Goal: Information Seeking & Learning: Check status

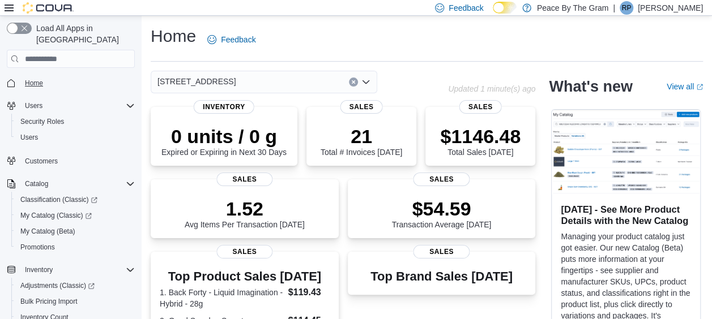
scroll to position [170, 0]
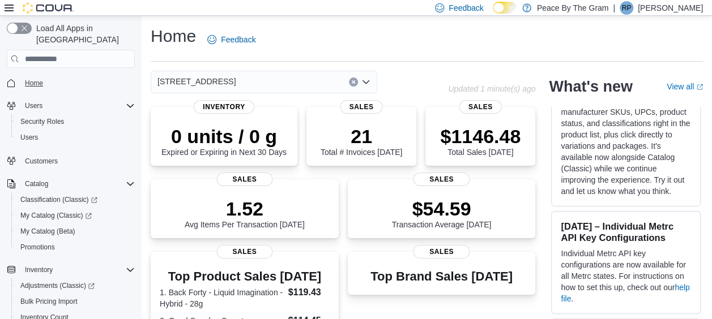
click at [35, 79] on span "Home" at bounding box center [34, 83] width 18 height 9
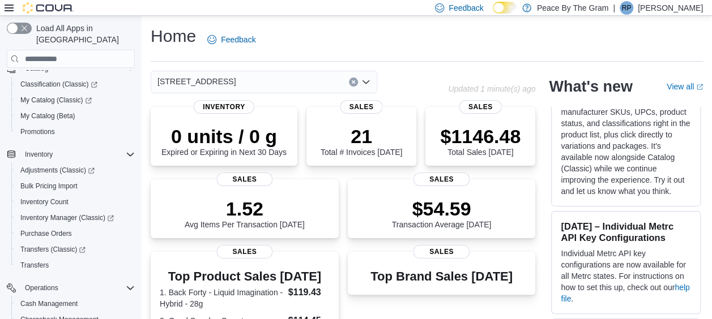
scroll to position [0, 0]
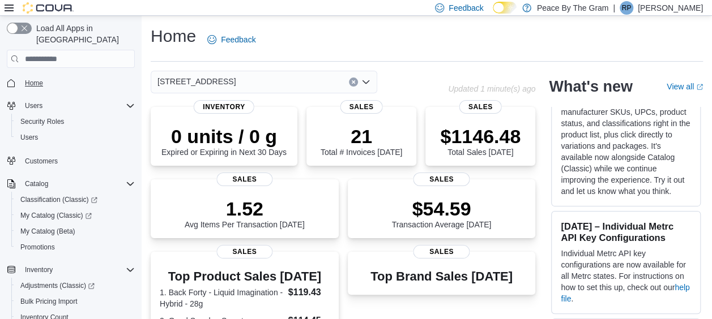
click at [38, 79] on span "Home" at bounding box center [34, 83] width 18 height 9
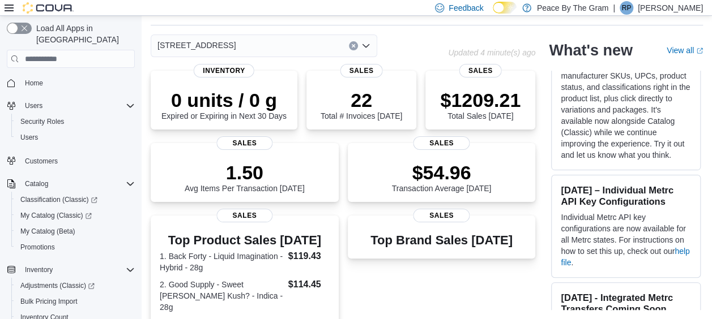
scroll to position [388, 0]
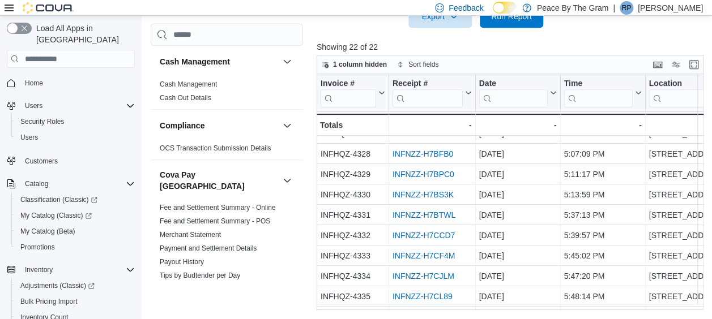
scroll to position [279, 0]
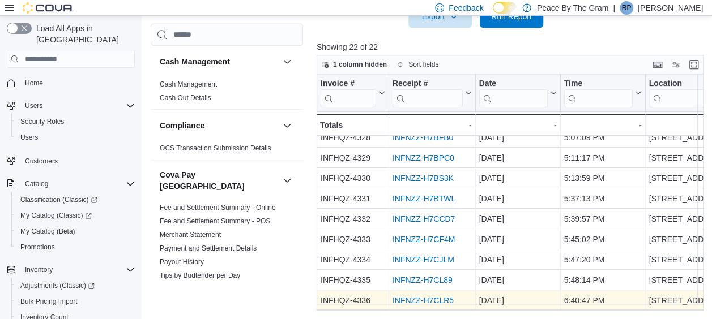
click at [436, 296] on link "INFNZZ-H7CLR5" at bounding box center [422, 300] width 61 height 9
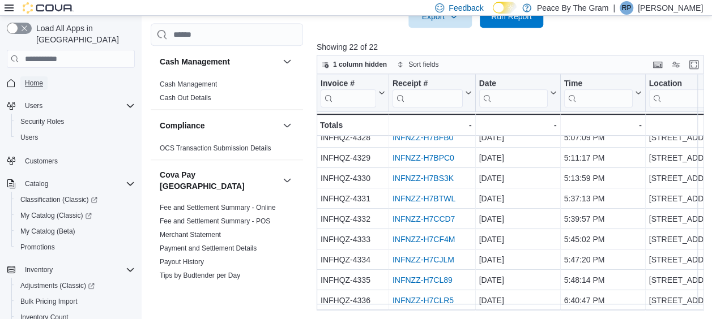
click at [40, 79] on span "Home" at bounding box center [34, 83] width 18 height 9
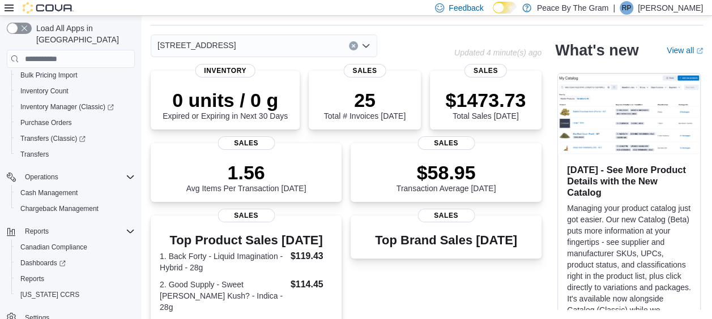
scroll to position [388, 0]
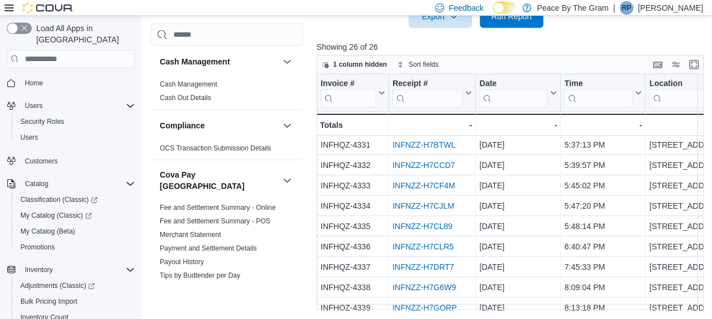
scroll to position [361, 0]
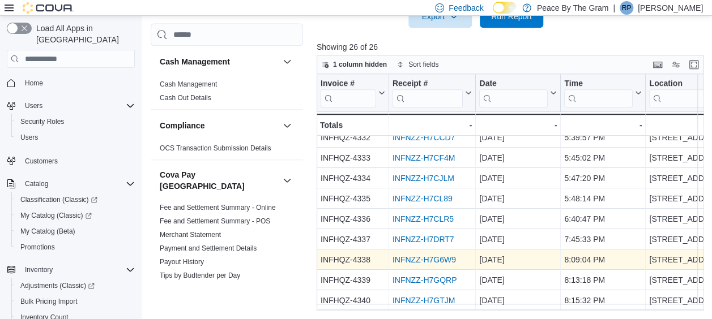
click at [422, 255] on link "INFNZZ-H7G6W9" at bounding box center [423, 259] width 63 height 9
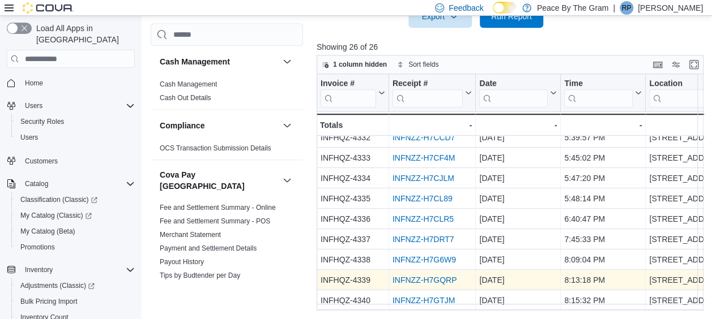
click at [420, 276] on link "INFNZZ-H7GQRP" at bounding box center [424, 280] width 65 height 9
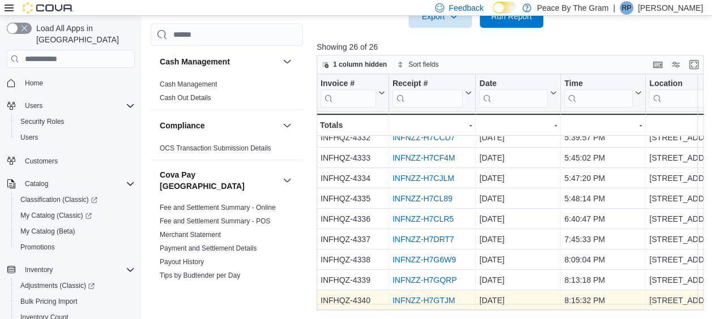
click at [436, 296] on link "INFNZZ-H7GTJM" at bounding box center [423, 300] width 62 height 9
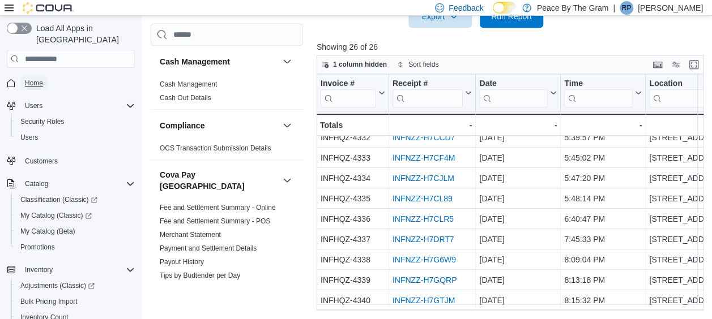
click at [35, 79] on span "Home" at bounding box center [34, 83] width 18 height 9
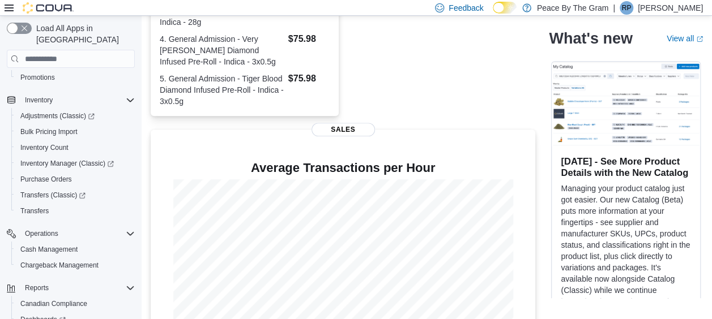
scroll to position [388, 0]
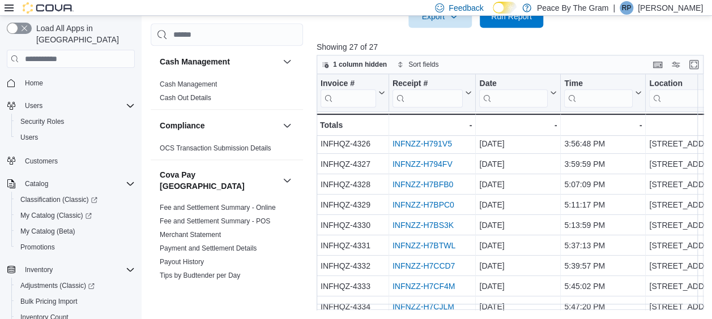
scroll to position [381, 0]
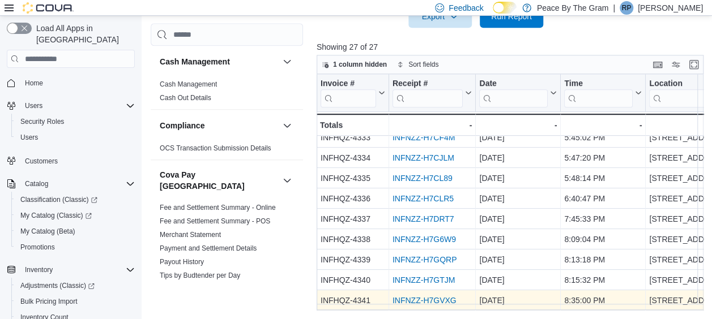
click at [424, 296] on link "INFNZZ-H7GVXG" at bounding box center [424, 300] width 64 height 9
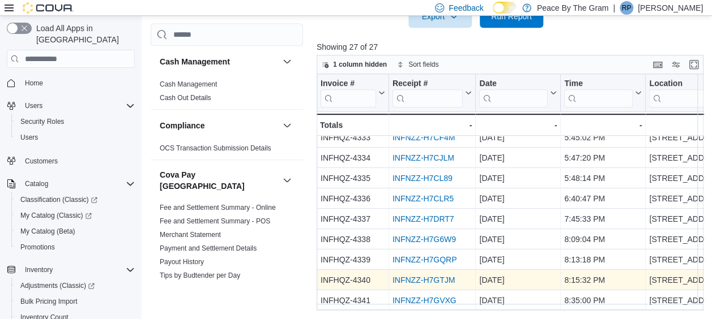
click at [439, 276] on link "INFNZZ-H7GTJM" at bounding box center [423, 280] width 62 height 9
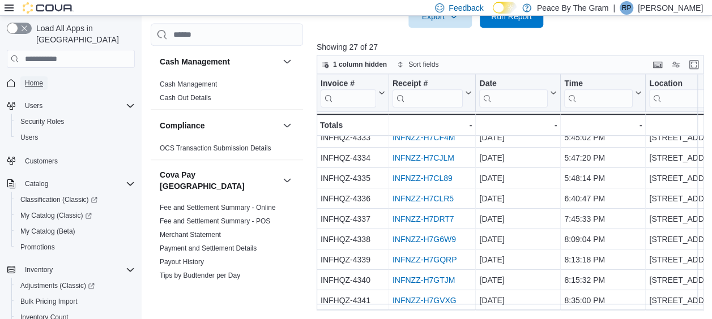
click at [38, 79] on span "Home" at bounding box center [34, 83] width 18 height 9
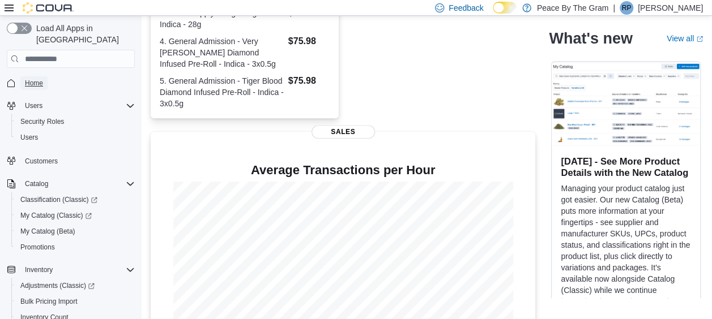
scroll to position [388, 0]
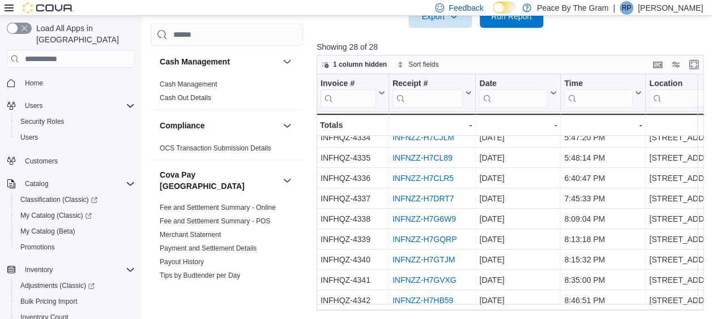
scroll to position [401, 0]
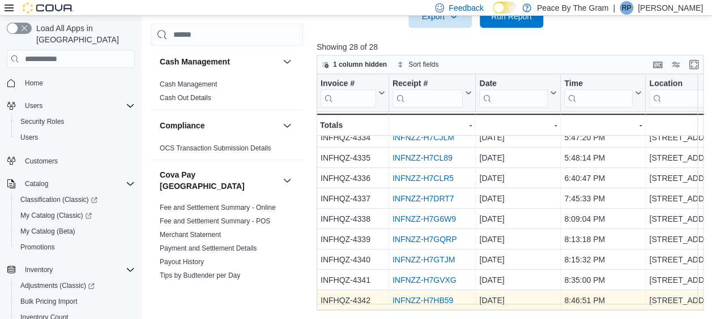
click at [427, 298] on link "INFNZZ-H7HB59" at bounding box center [422, 300] width 61 height 9
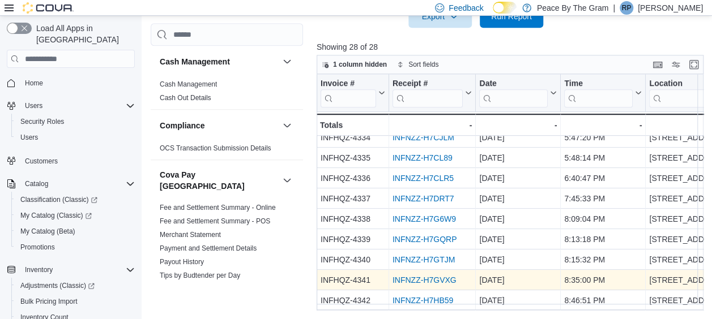
click at [413, 276] on link "INFNZZ-H7GVXG" at bounding box center [424, 280] width 64 height 9
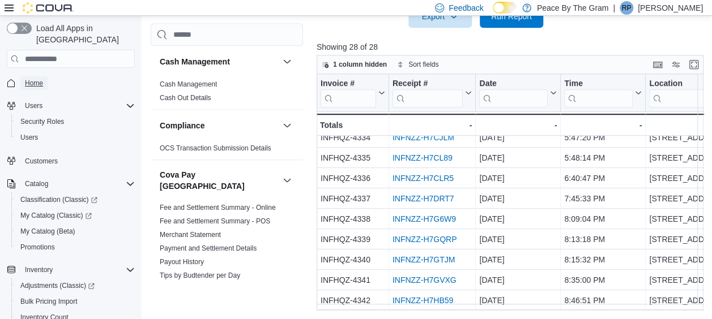
click at [25, 79] on span "Home" at bounding box center [34, 83] width 18 height 9
